Goal: Find specific page/section: Find specific page/section

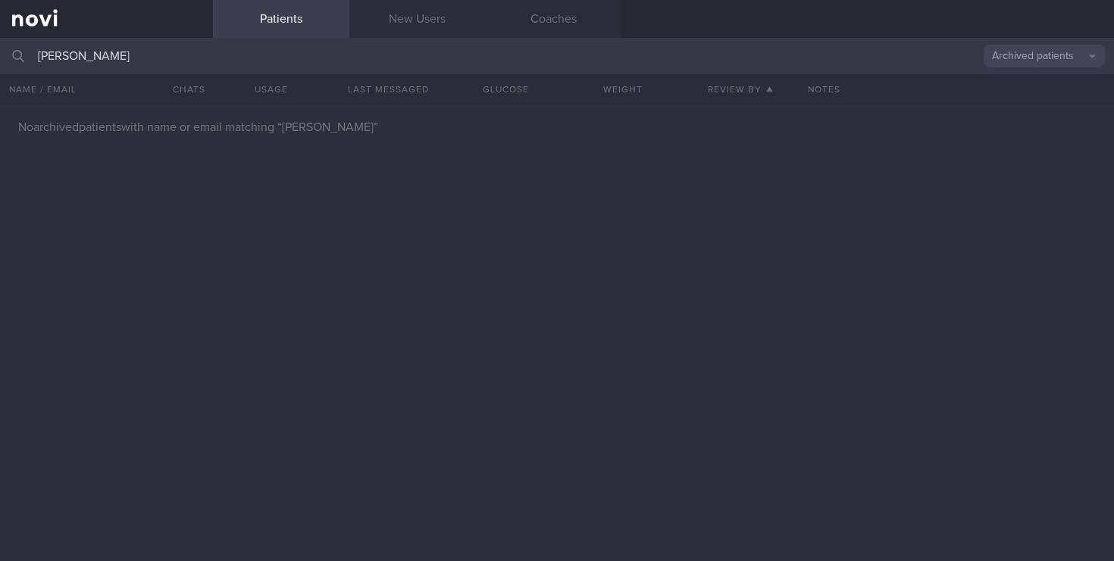
click at [0, 50] on input "[PERSON_NAME]" at bounding box center [557, 56] width 1114 height 36
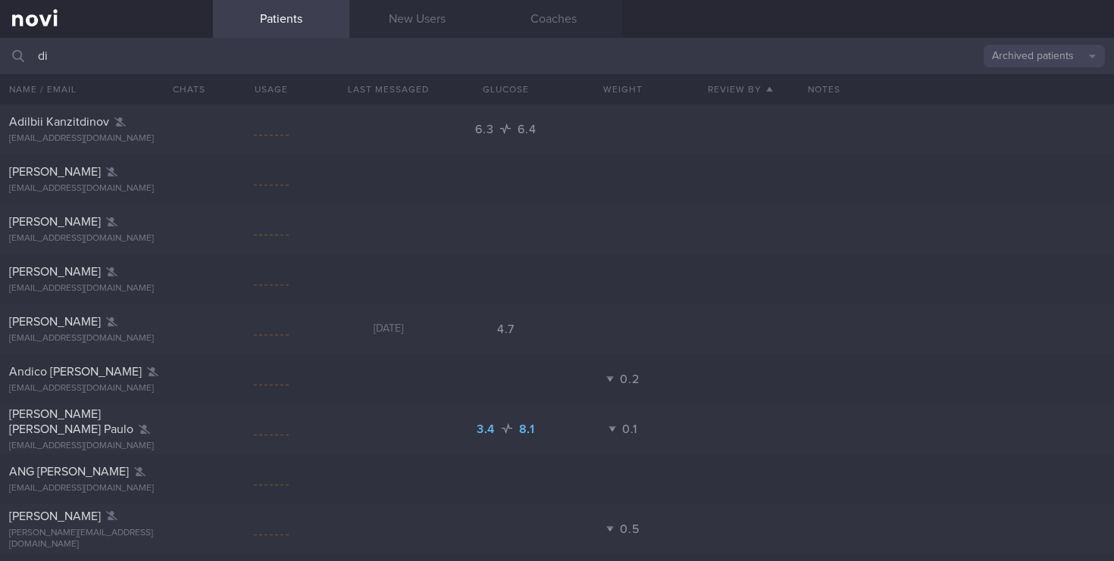
type input "d"
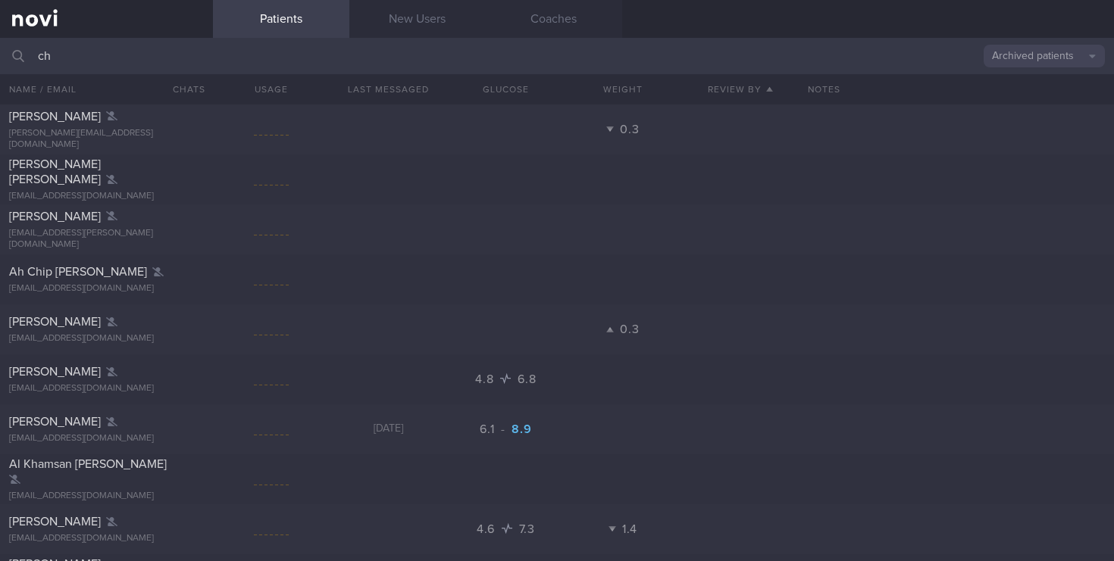
type input "c"
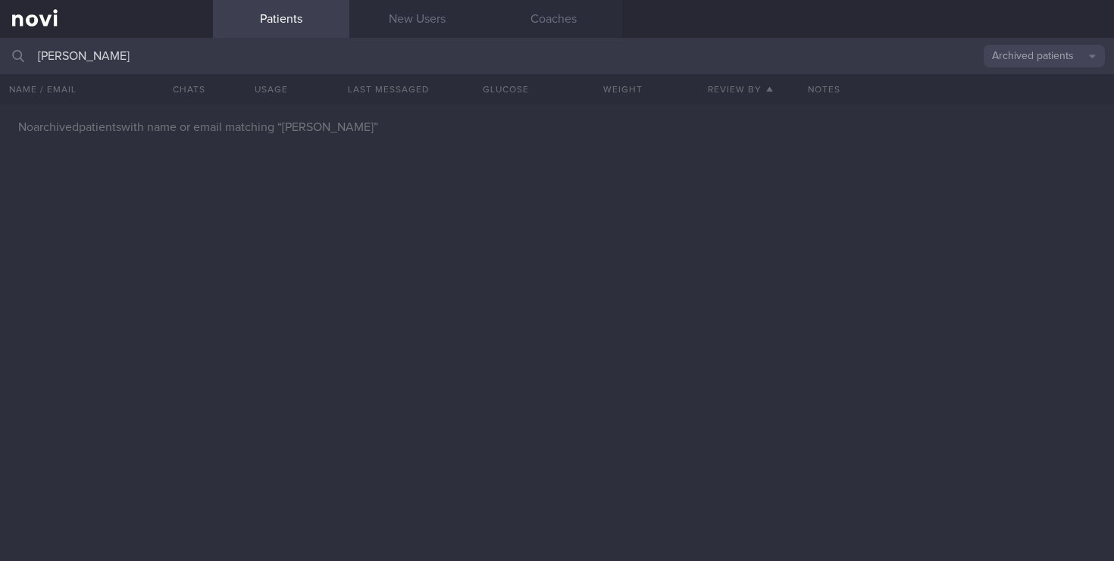
click at [1013, 58] on button "Archived patients" at bounding box center [1044, 56] width 121 height 23
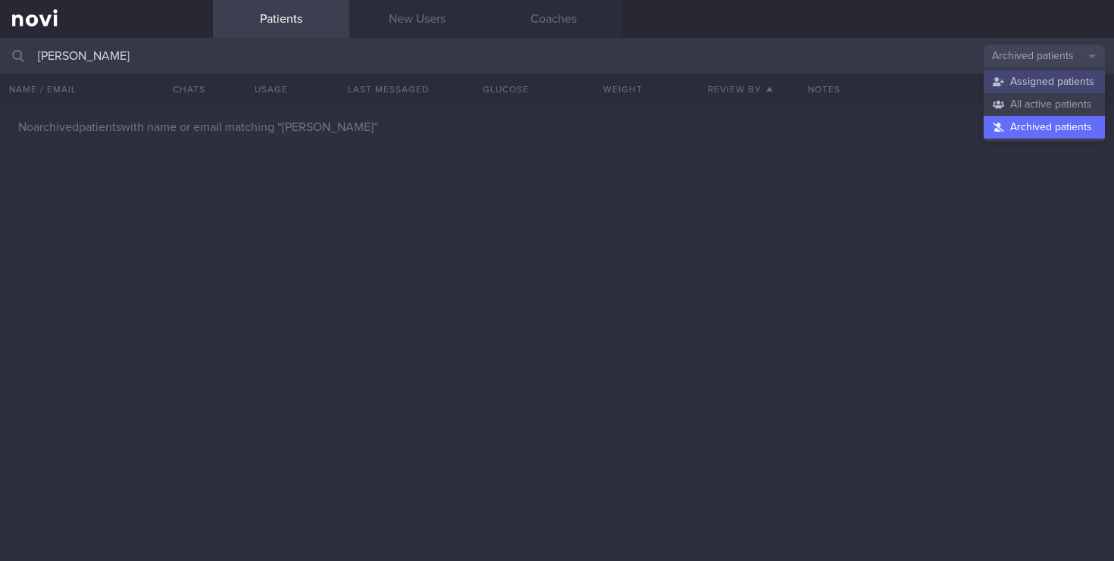
click at [1022, 80] on button "Assigned patients" at bounding box center [1044, 81] width 121 height 23
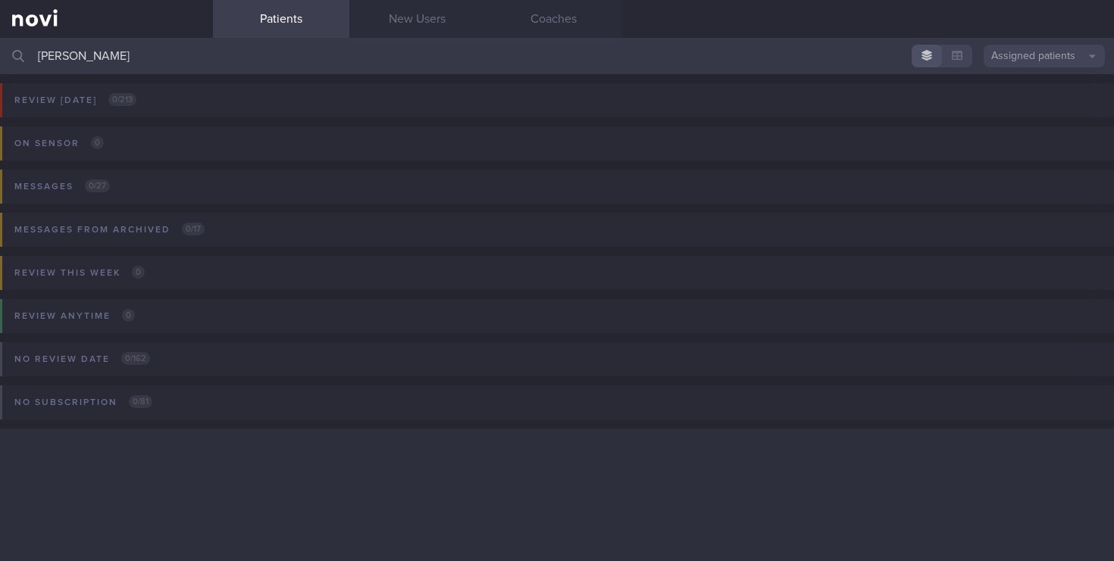
click at [105, 56] on input "[PERSON_NAME]" at bounding box center [557, 56] width 1114 height 36
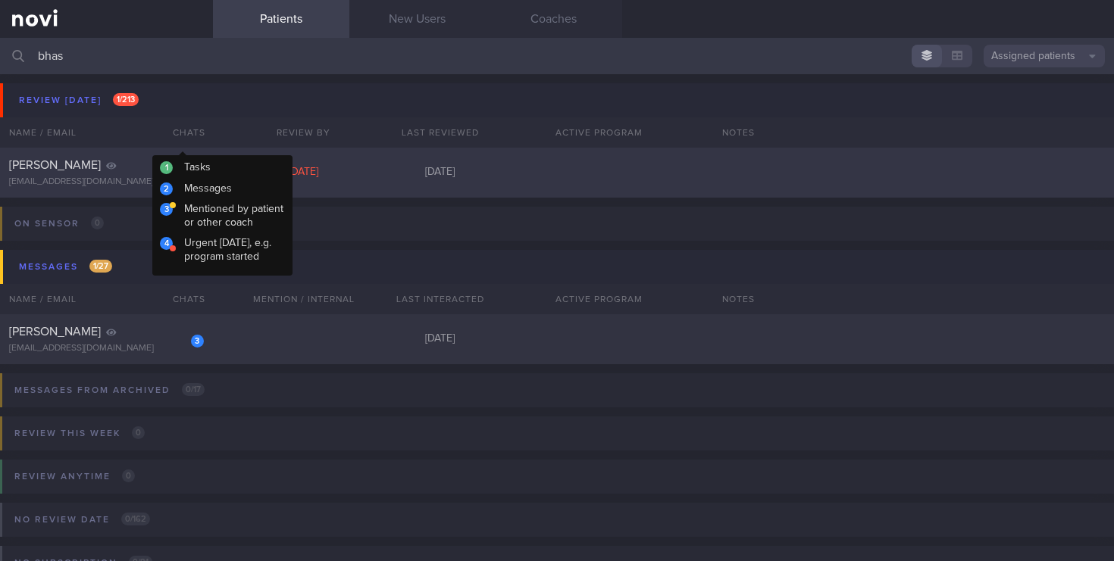
type input "bhas"
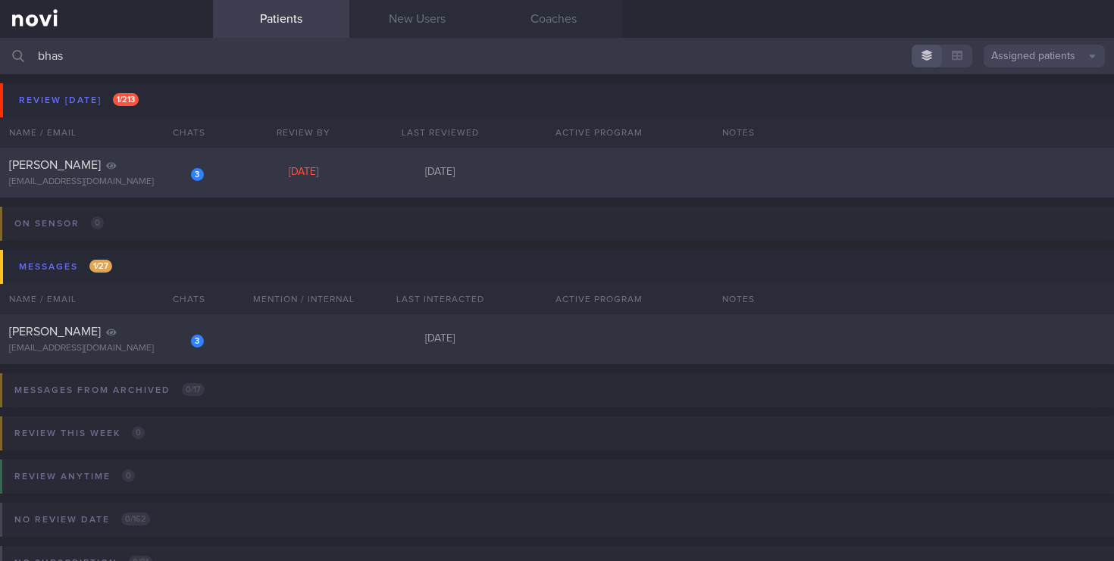
click at [144, 167] on div "[PERSON_NAME]" at bounding box center [104, 165] width 191 height 15
select select "4"
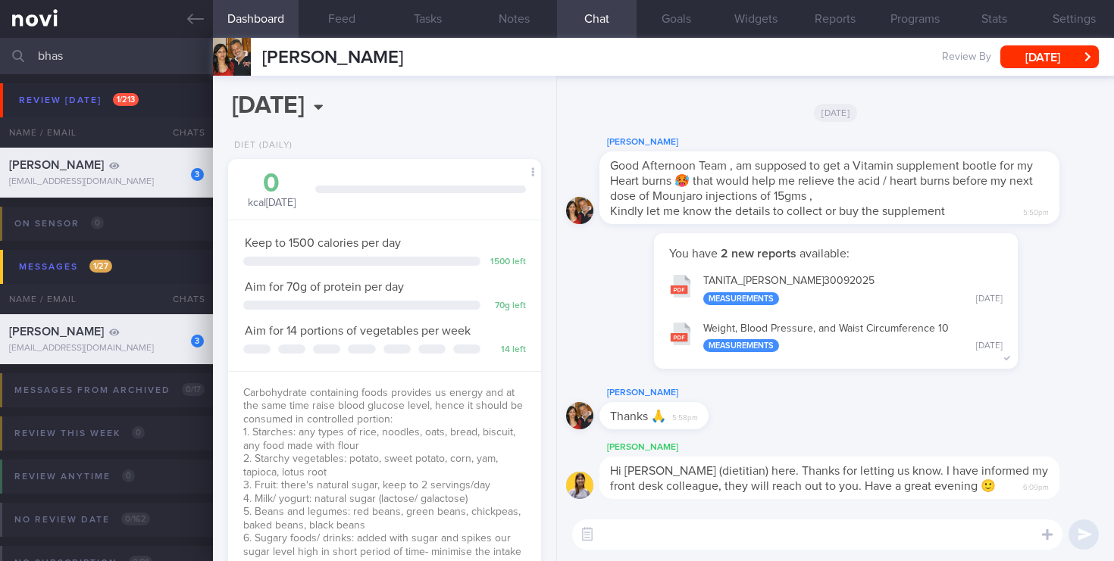
scroll to position [145, 292]
